Goal: Task Accomplishment & Management: Use online tool/utility

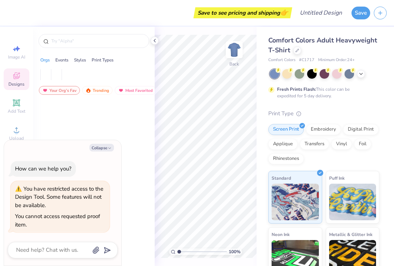
type textarea "x"
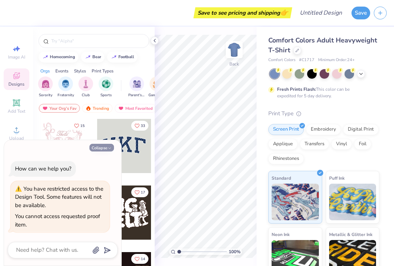
click at [102, 148] on button "Collapse" at bounding box center [101, 148] width 25 height 8
type textarea "x"
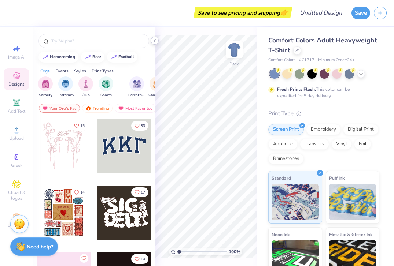
click at [154, 42] on icon at bounding box center [155, 41] width 6 height 6
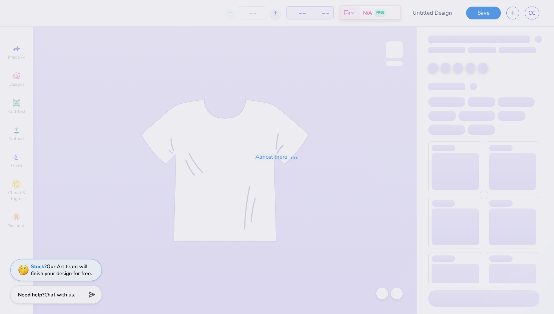
type input "ArrowSpike 2"
type input "15"
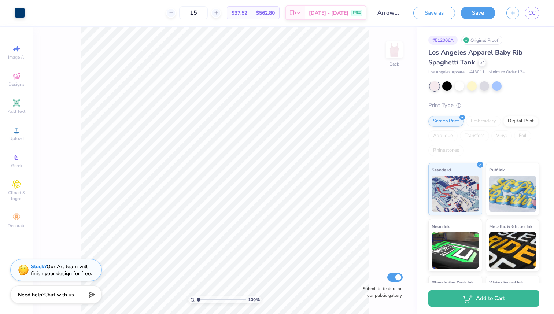
drag, startPoint x: 197, startPoint y: 298, endPoint x: 185, endPoint y: 298, distance: 12.1
click at [197, 298] on input "range" at bounding box center [221, 299] width 49 height 7
